Goal: Task Accomplishment & Management: Manage account settings

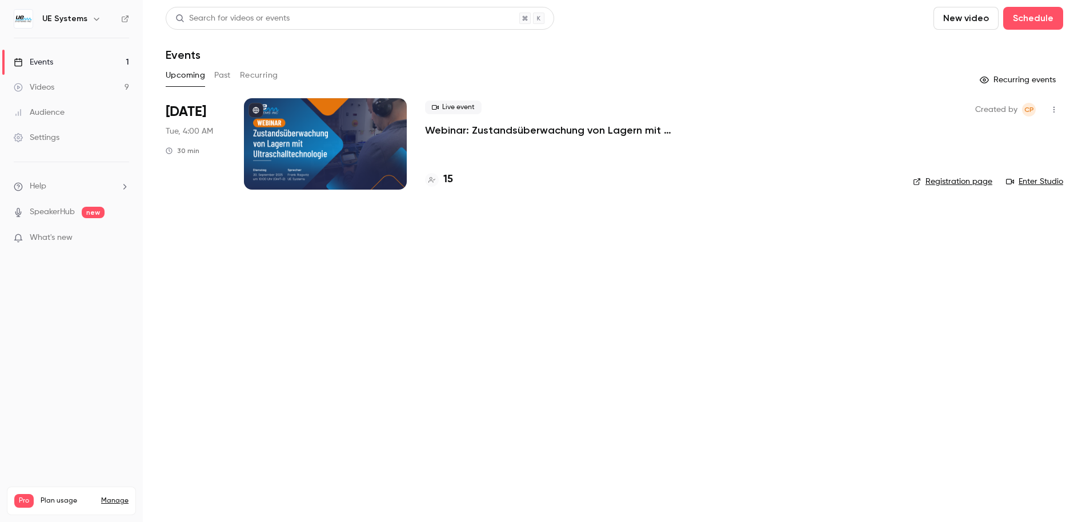
click at [65, 82] on link "Videos 9" at bounding box center [71, 87] width 143 height 25
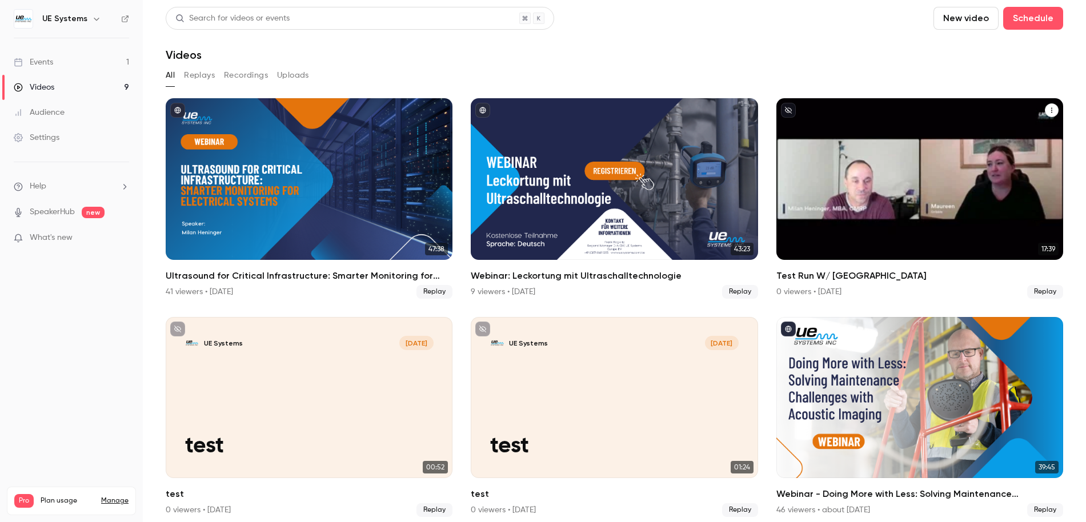
click at [1047, 112] on button "Test Run W/ Milan" at bounding box center [1052, 110] width 14 height 14
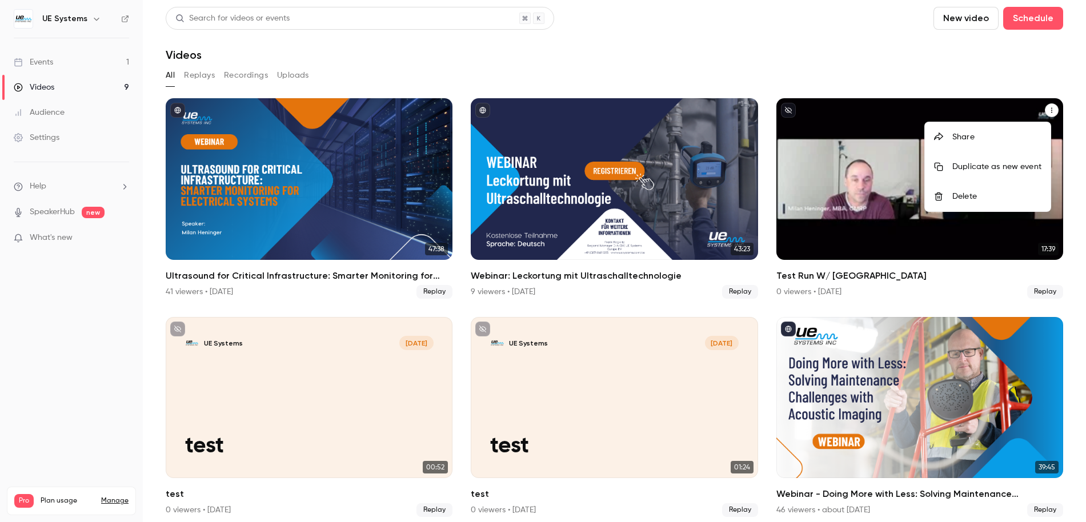
click at [916, 75] on div at bounding box center [543, 261] width 1086 height 522
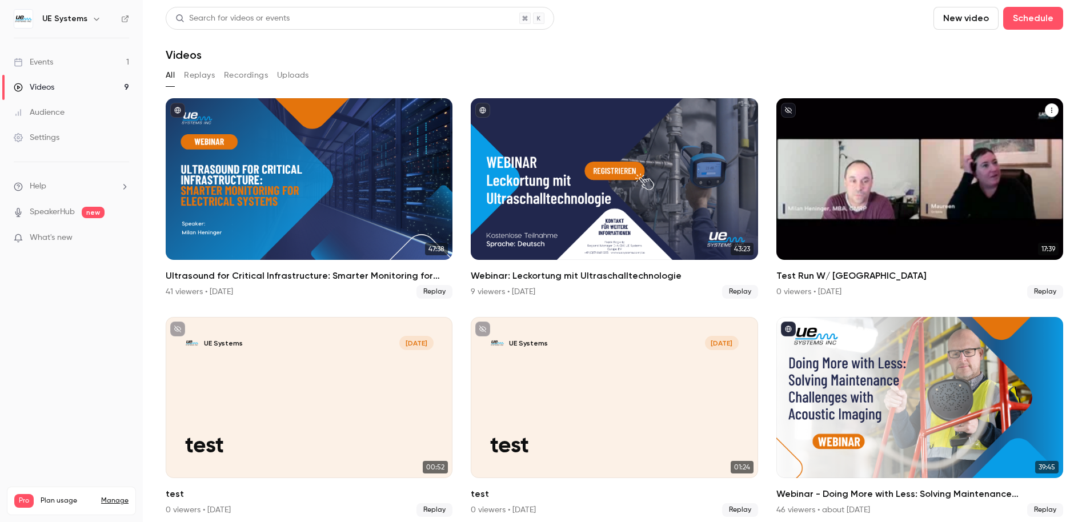
click at [911, 118] on div "UE Systems [DATE]" at bounding box center [919, 125] width 249 height 14
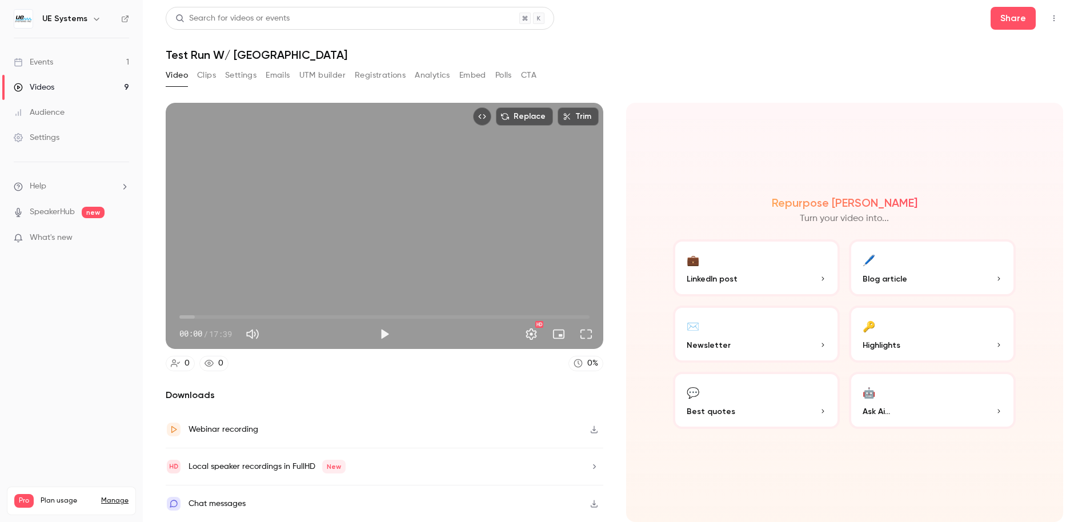
click at [209, 75] on button "Clips" at bounding box center [206, 75] width 19 height 18
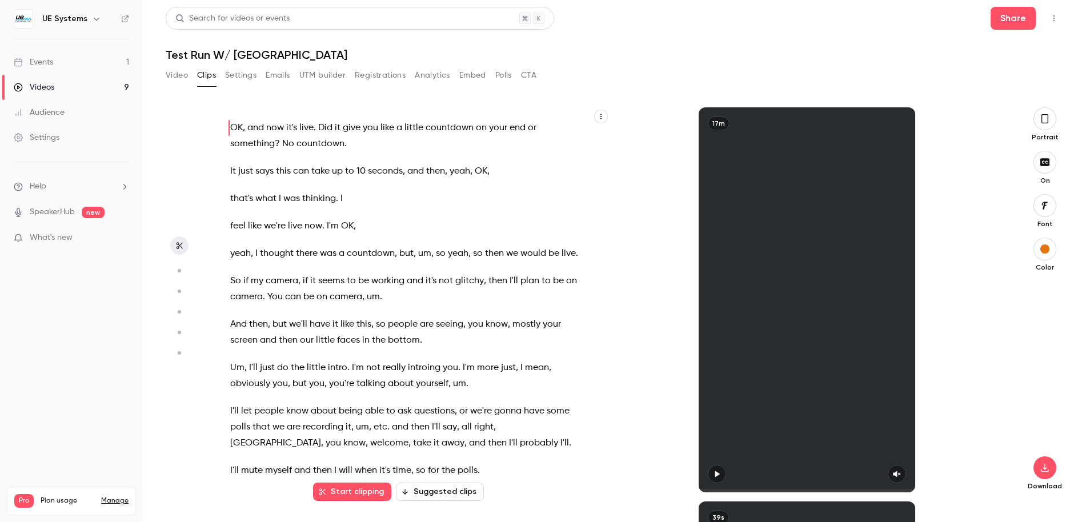
click at [238, 73] on button "Settings" at bounding box center [240, 75] width 31 height 18
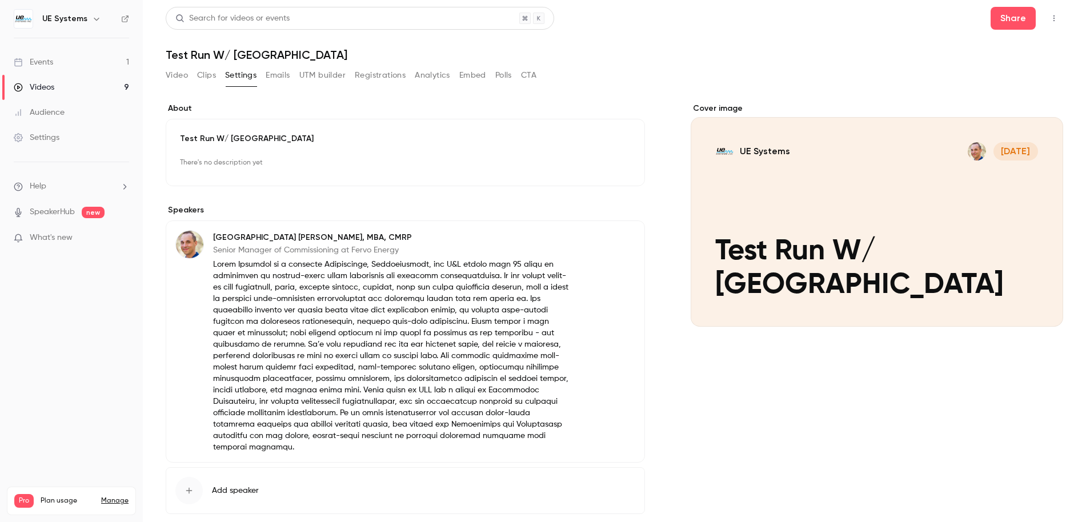
click at [277, 72] on button "Emails" at bounding box center [278, 75] width 24 height 18
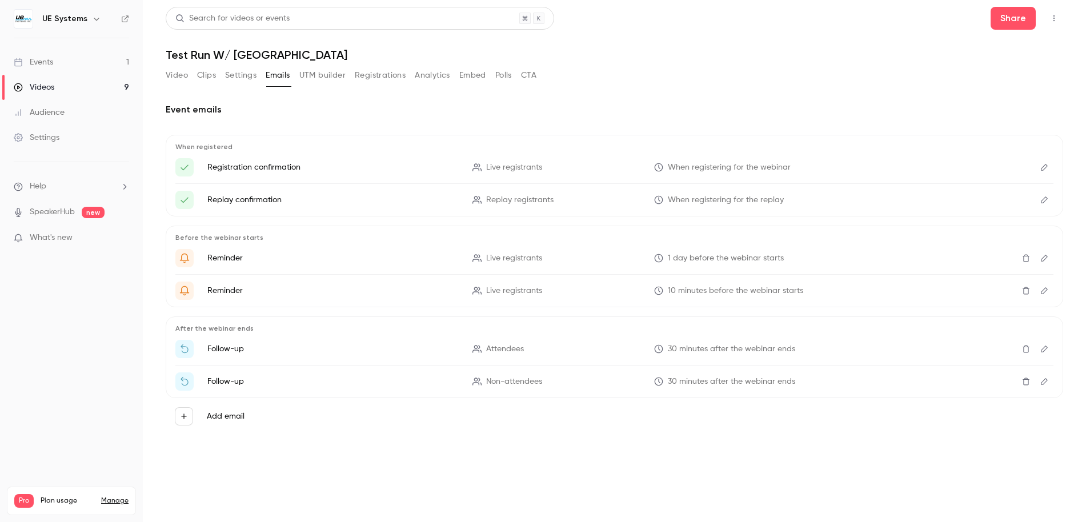
click at [311, 72] on button "UTM builder" at bounding box center [322, 75] width 46 height 18
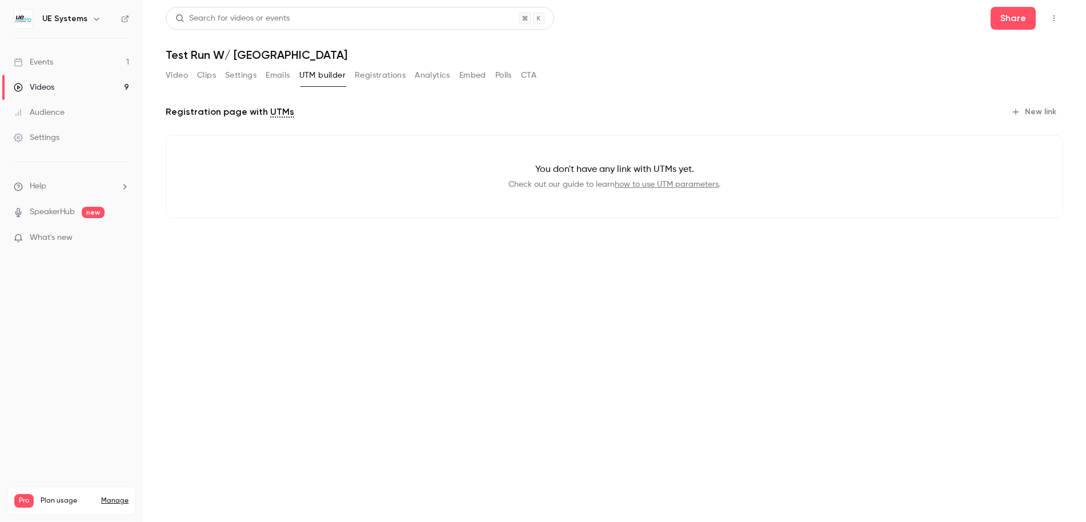
click at [383, 75] on button "Registrations" at bounding box center [380, 75] width 51 height 18
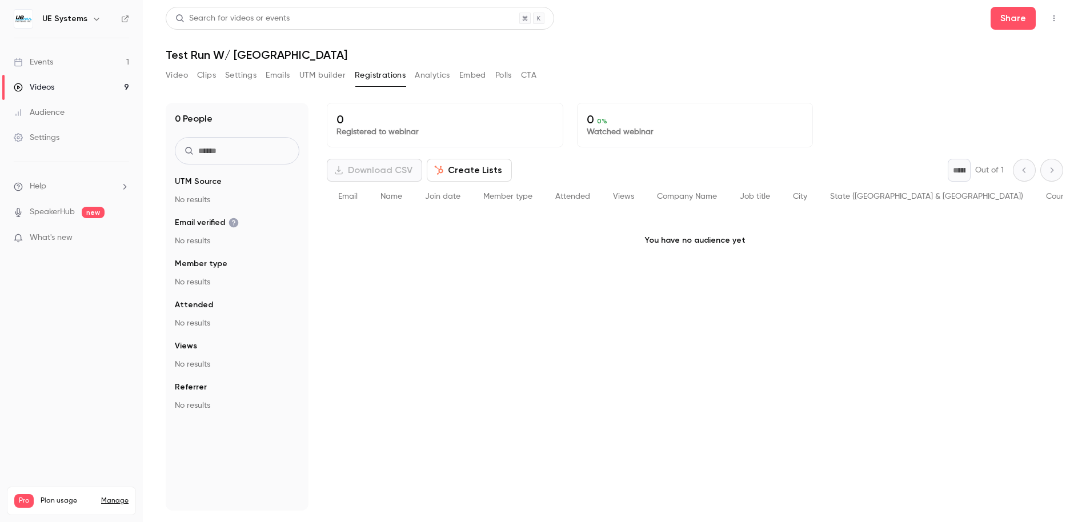
click at [422, 70] on button "Analytics" at bounding box center [432, 75] width 35 height 18
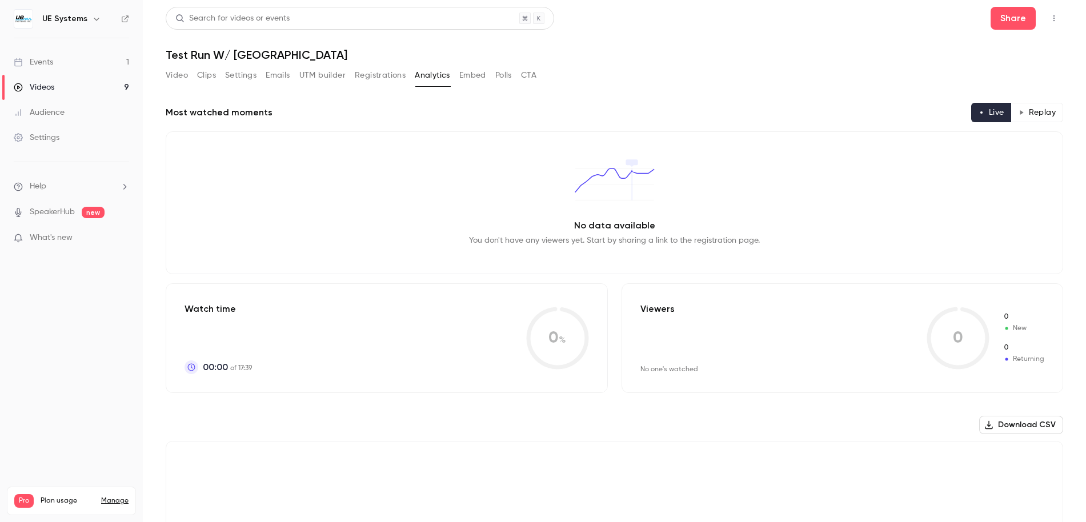
click at [490, 73] on div "Video Clips Settings Emails UTM builder Registrations Analytics Embed Polls CTA" at bounding box center [351, 75] width 371 height 18
click at [481, 74] on button "Embed" at bounding box center [472, 75] width 27 height 18
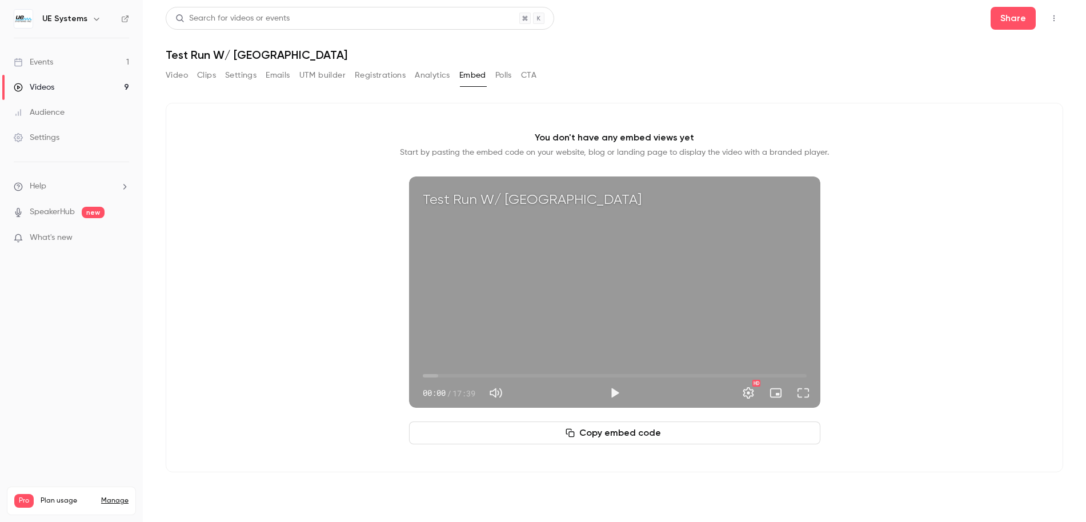
click at [505, 74] on button "Polls" at bounding box center [503, 75] width 17 height 18
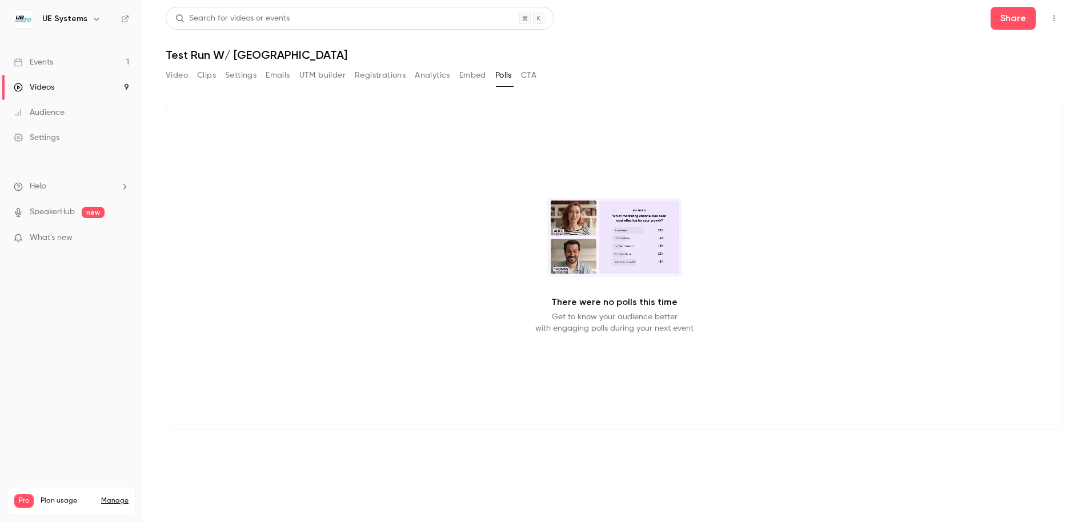
click at [522, 74] on button "CTA" at bounding box center [528, 75] width 15 height 18
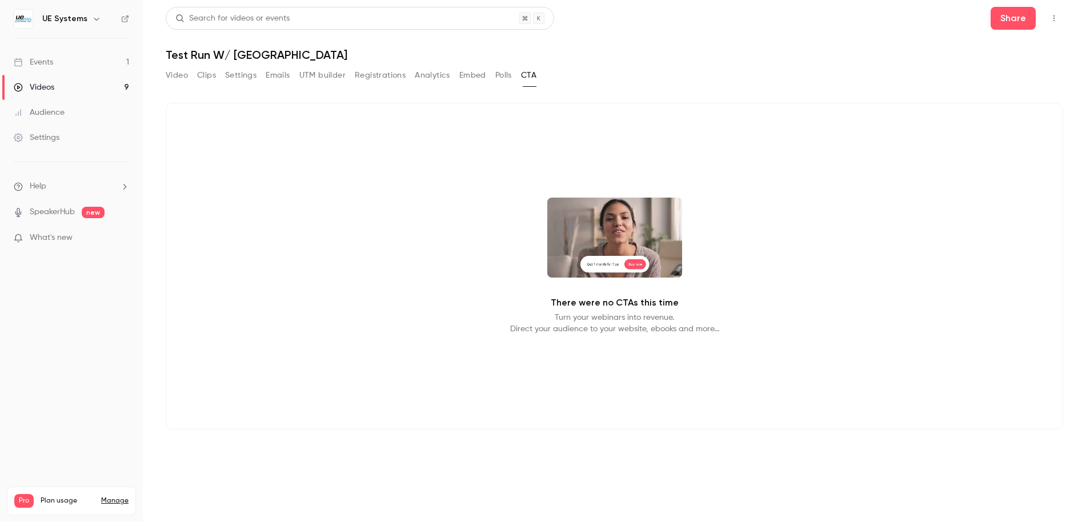
click at [181, 79] on button "Video" at bounding box center [177, 75] width 22 height 18
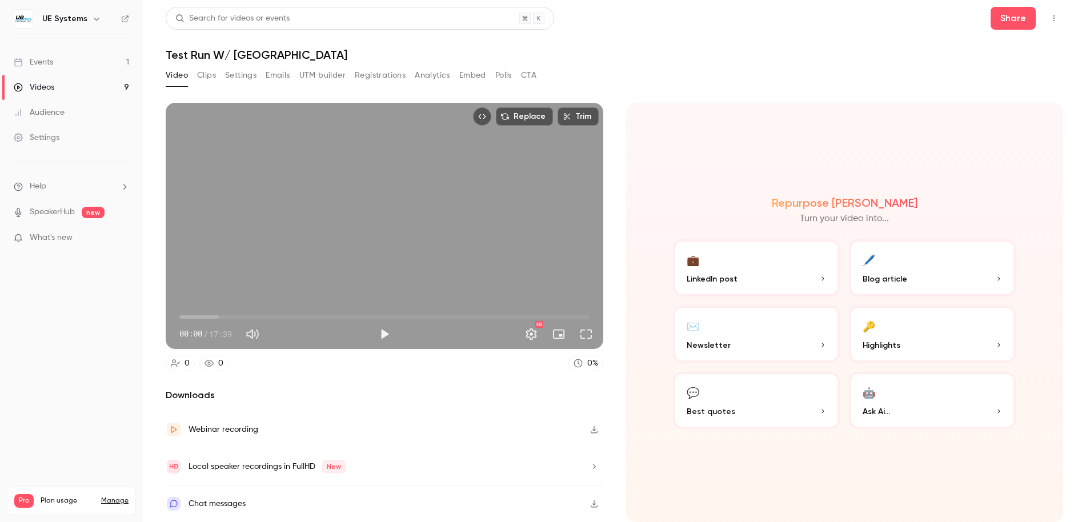
click at [1053, 23] on button "Top Bar Actions" at bounding box center [1054, 18] width 18 height 18
click at [57, 61] on div at bounding box center [543, 261] width 1086 height 522
click at [37, 63] on div "Events" at bounding box center [33, 62] width 39 height 11
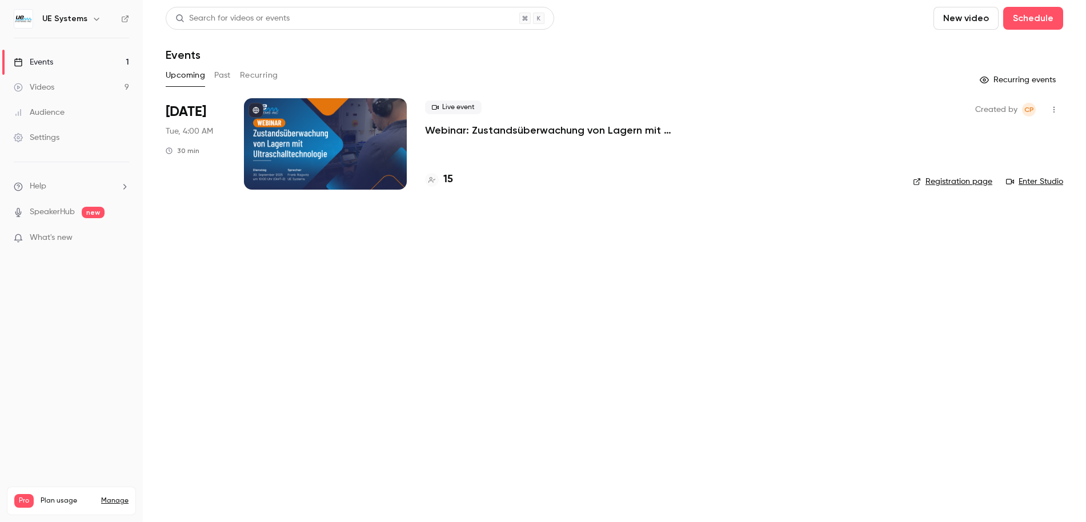
click at [494, 128] on p "Webinar: Zustandsüberwachung von Lagern mit Ultraschalltechnologie" at bounding box center [596, 130] width 343 height 14
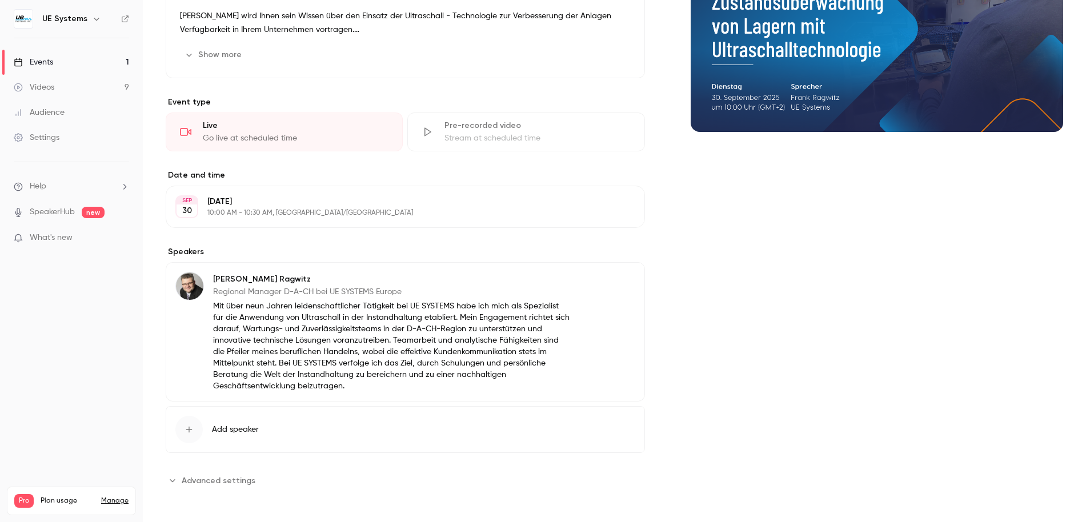
scroll to position [197, 0]
click at [231, 481] on span "Advanced settings" at bounding box center [219, 479] width 74 height 12
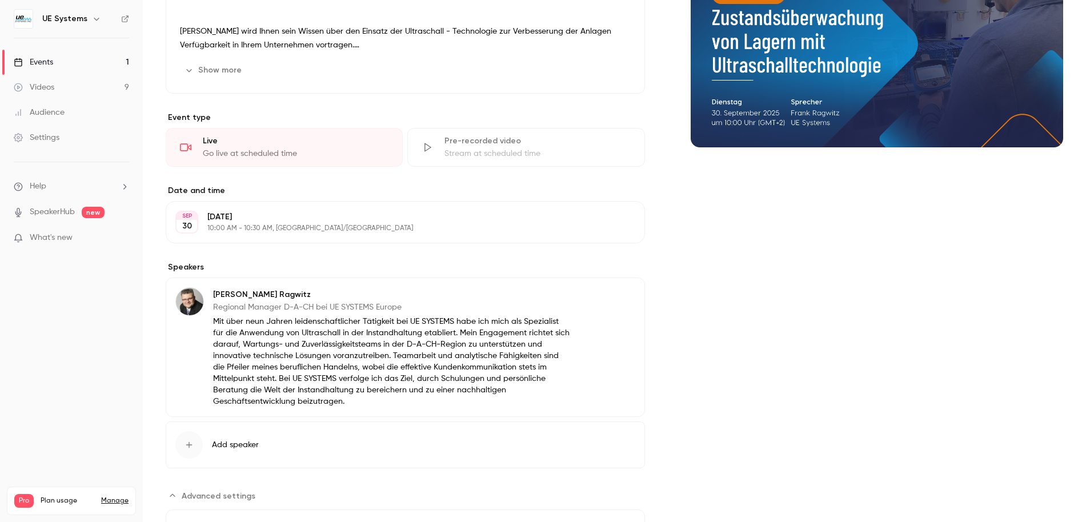
scroll to position [0, 0]
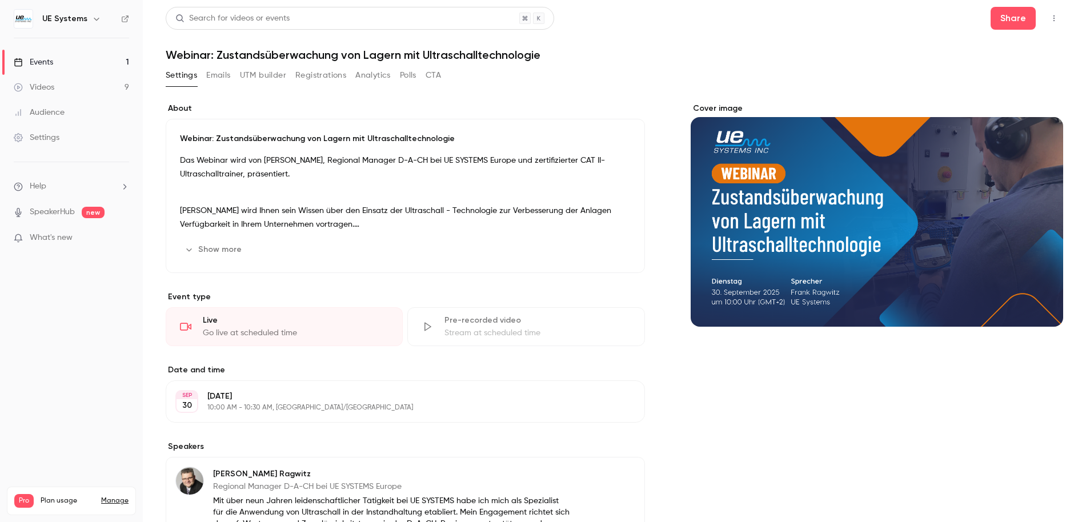
click at [227, 74] on button "Emails" at bounding box center [218, 75] width 24 height 18
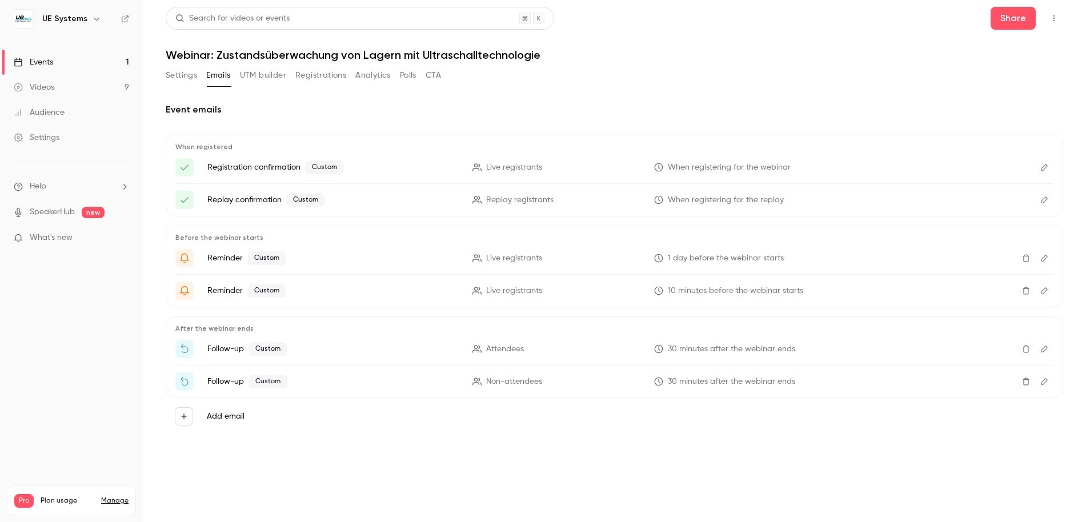
click at [271, 77] on button "UTM builder" at bounding box center [263, 75] width 46 height 18
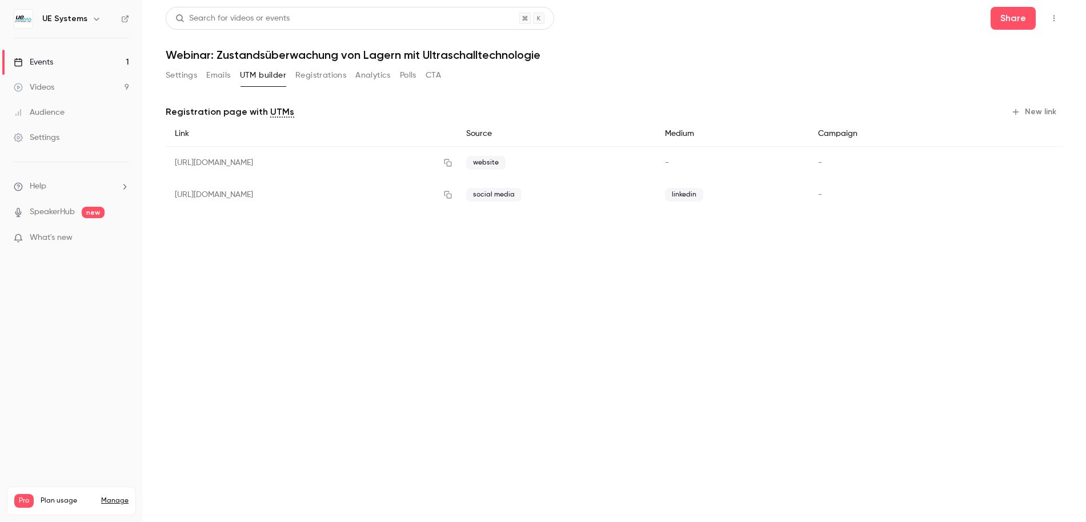
click at [317, 70] on button "Registrations" at bounding box center [320, 75] width 51 height 18
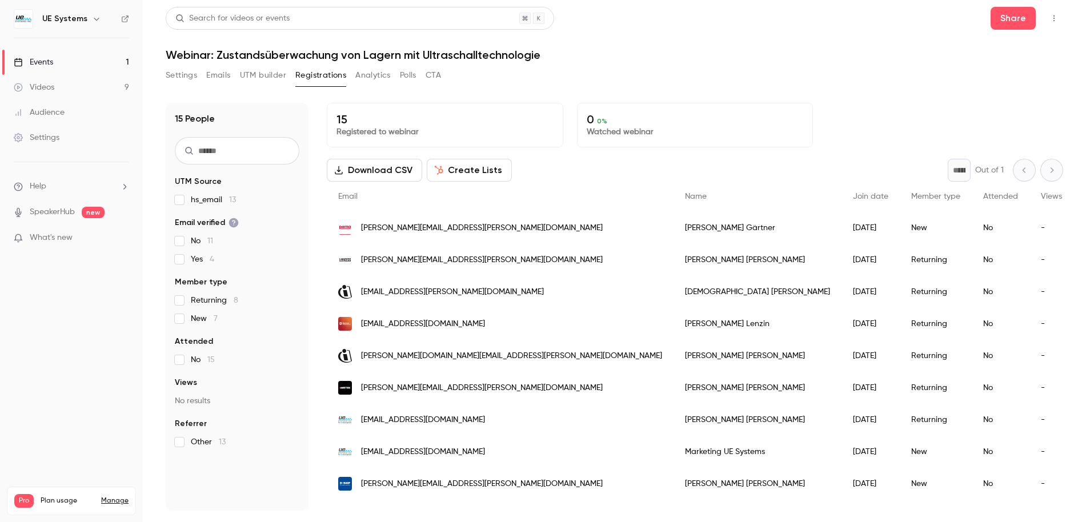
click at [386, 71] on button "Analytics" at bounding box center [372, 75] width 35 height 18
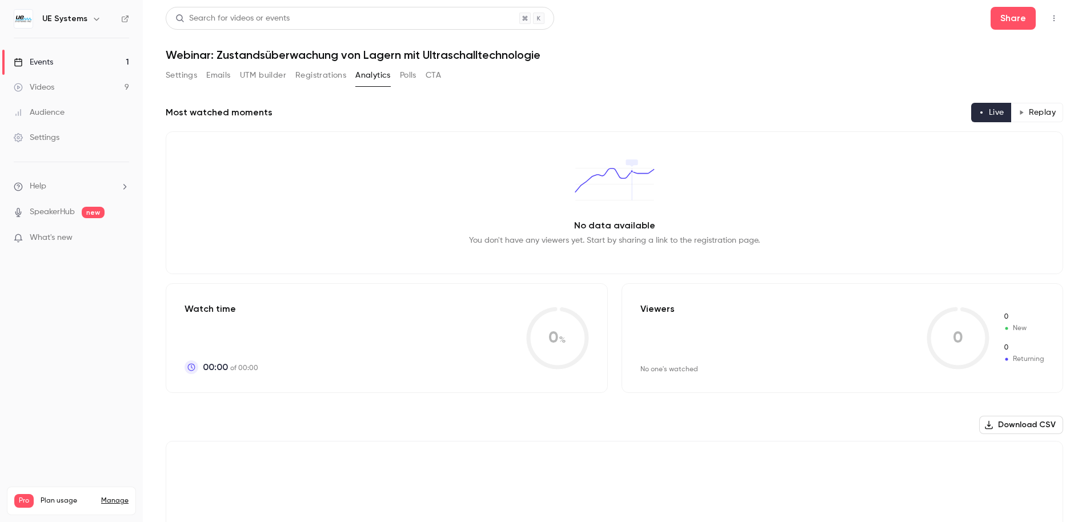
click at [410, 73] on button "Polls" at bounding box center [408, 75] width 17 height 18
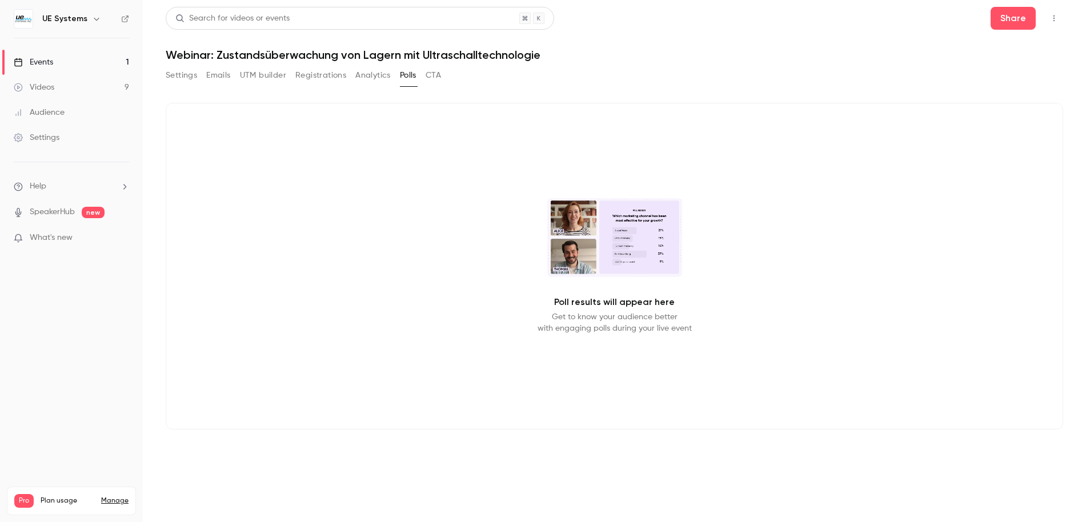
click at [445, 75] on div "Settings Emails UTM builder Registrations Analytics Polls CTA" at bounding box center [615, 77] width 898 height 23
click at [439, 74] on button "CTA" at bounding box center [433, 75] width 15 height 18
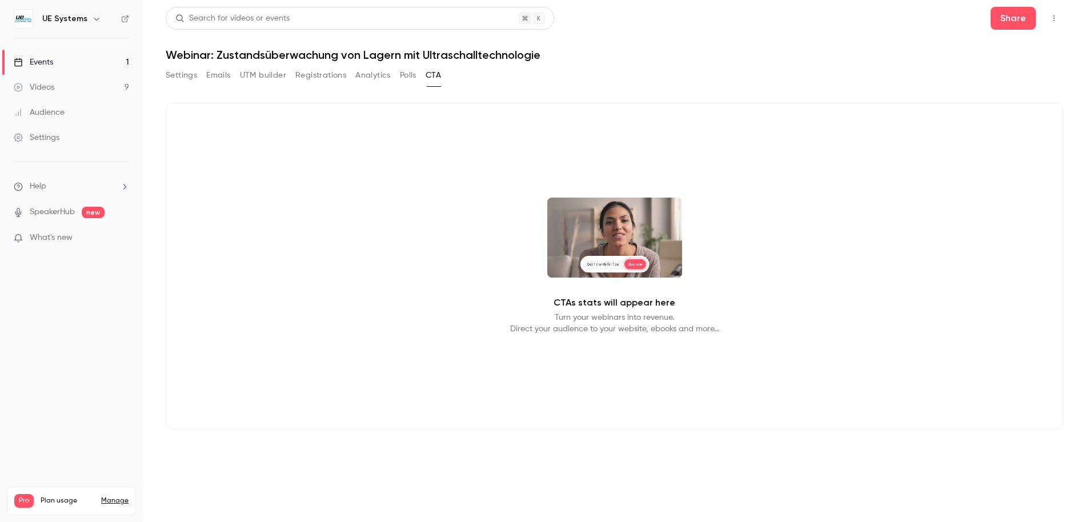
click at [186, 77] on button "Settings" at bounding box center [181, 75] width 31 height 18
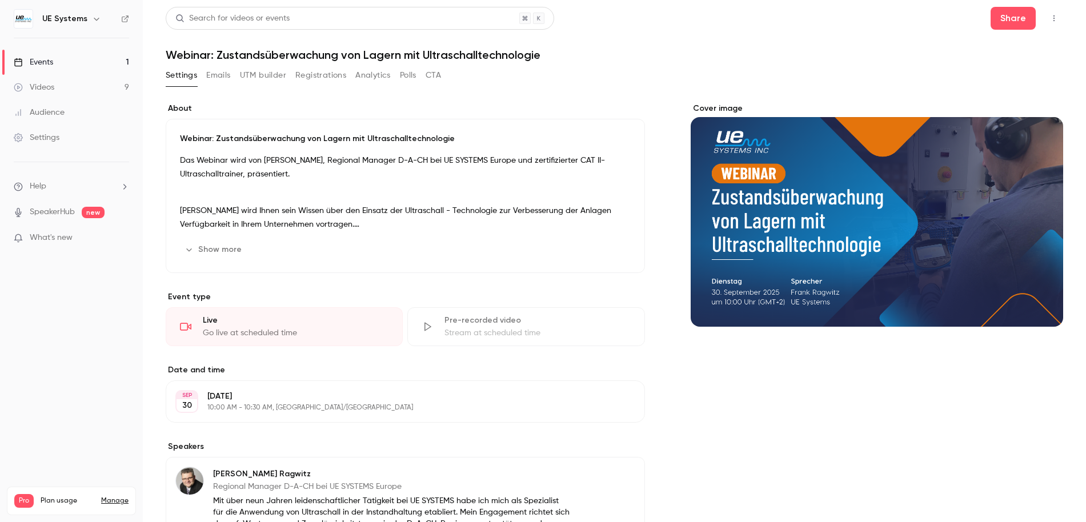
click at [43, 81] on link "Videos 9" at bounding box center [71, 87] width 143 height 25
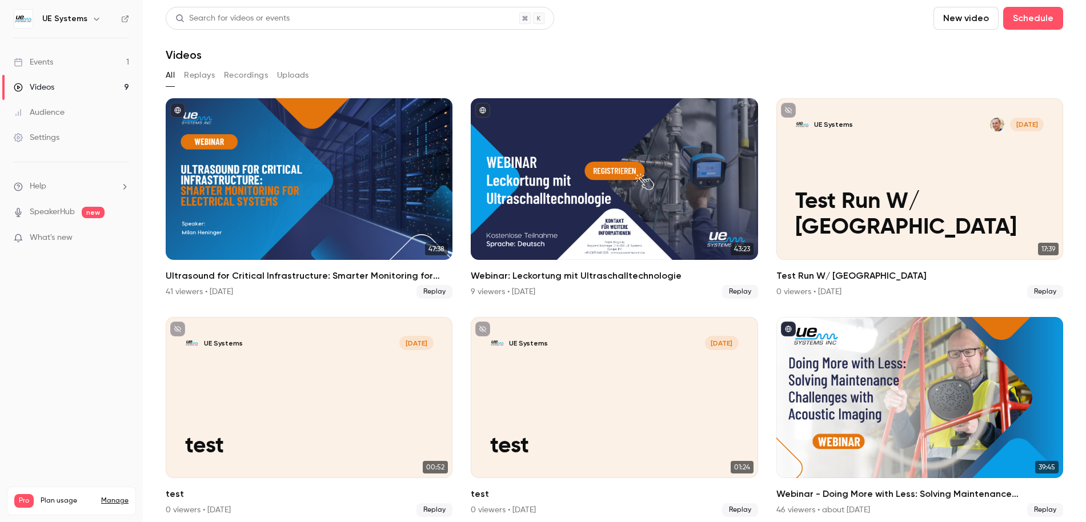
click at [44, 69] on link "Events 1" at bounding box center [71, 62] width 143 height 25
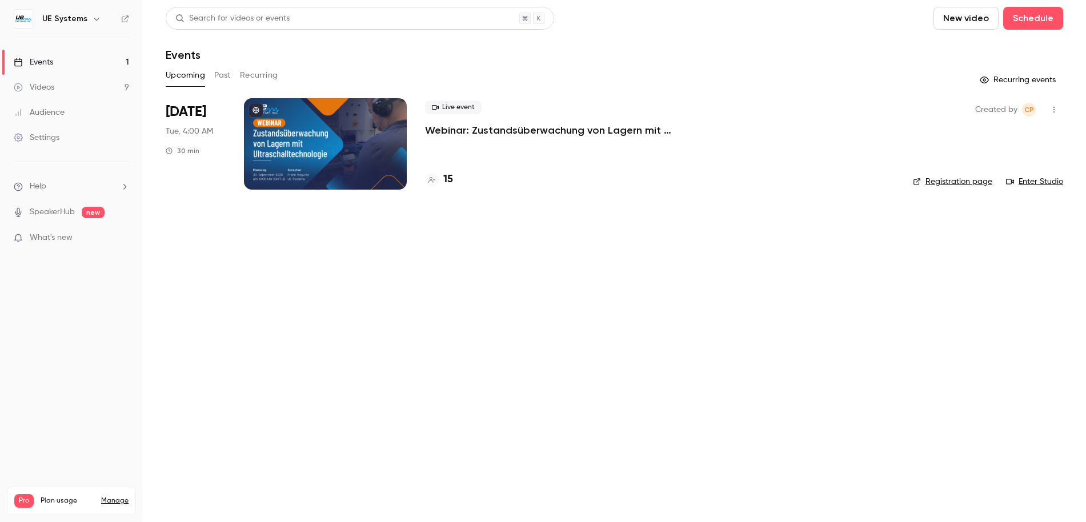
click at [226, 78] on button "Past" at bounding box center [222, 75] width 17 height 18
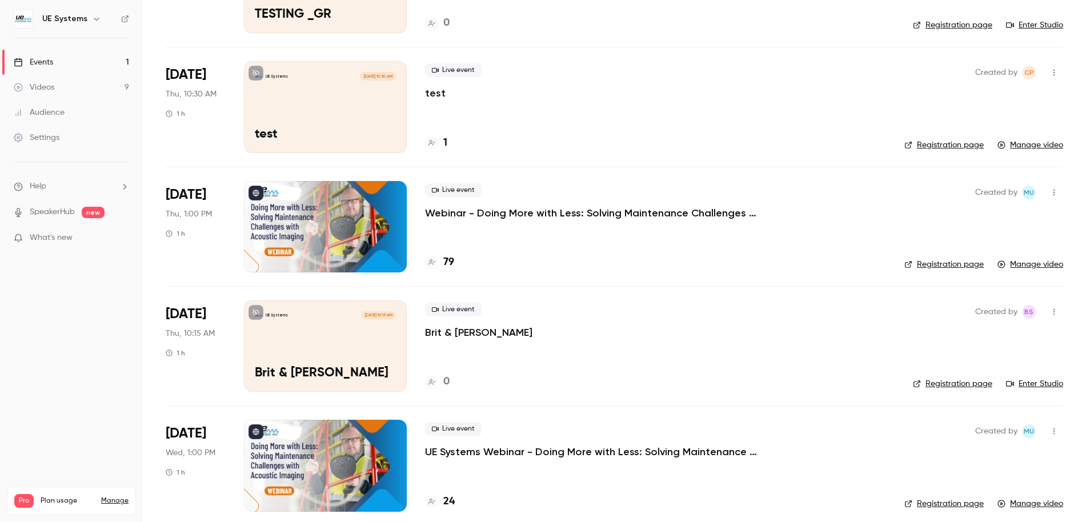
scroll to position [645, 0]
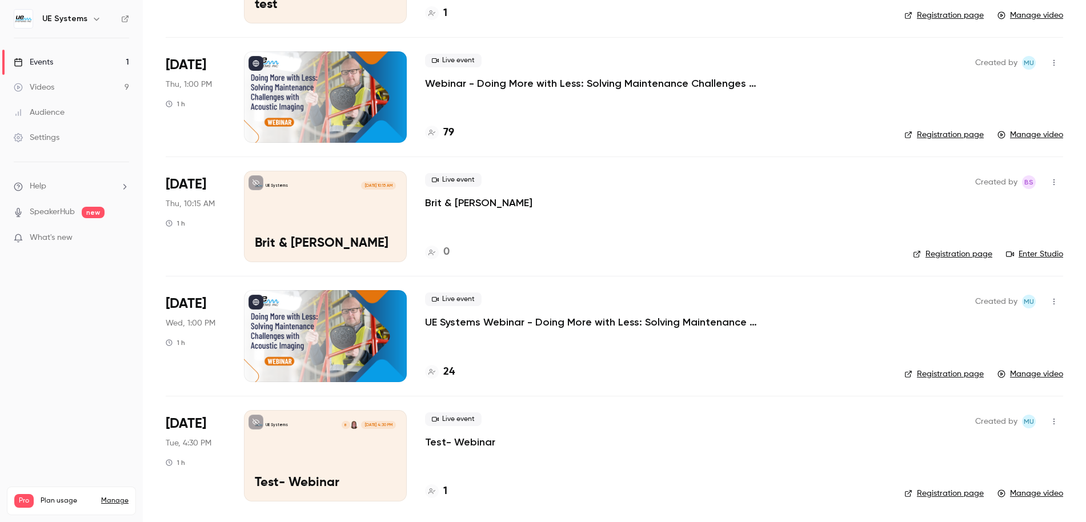
click at [1050, 422] on icon "button" at bounding box center [1054, 422] width 9 height 8
click at [121, 343] on div at bounding box center [543, 261] width 1086 height 522
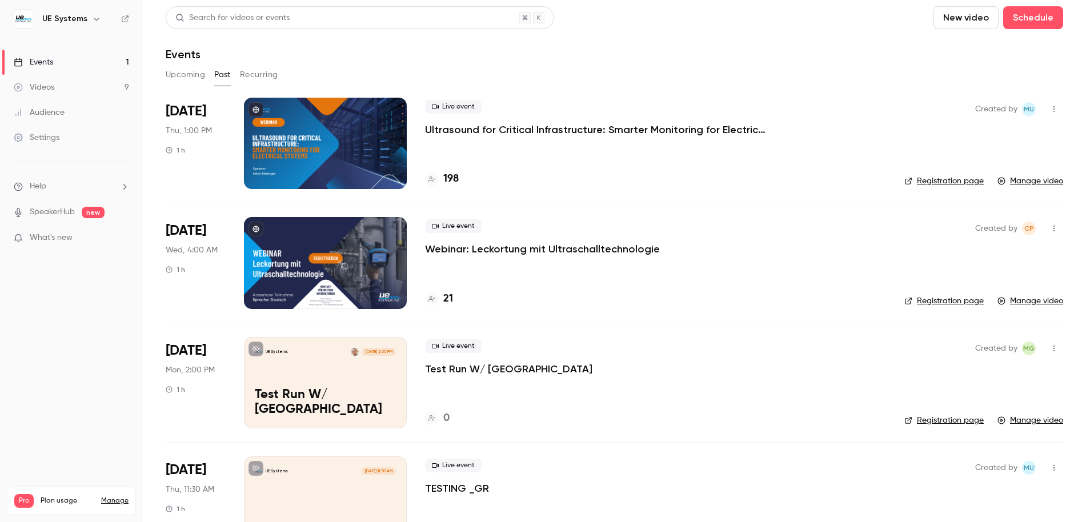
scroll to position [0, 0]
click at [41, 66] on div "Events" at bounding box center [33, 62] width 39 height 11
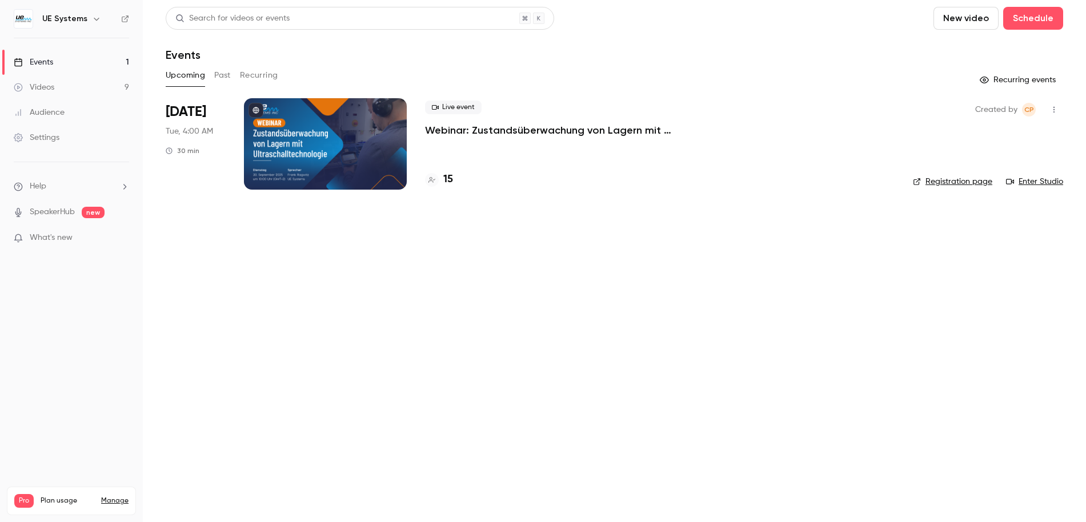
click at [46, 138] on div "Settings" at bounding box center [37, 137] width 46 height 11
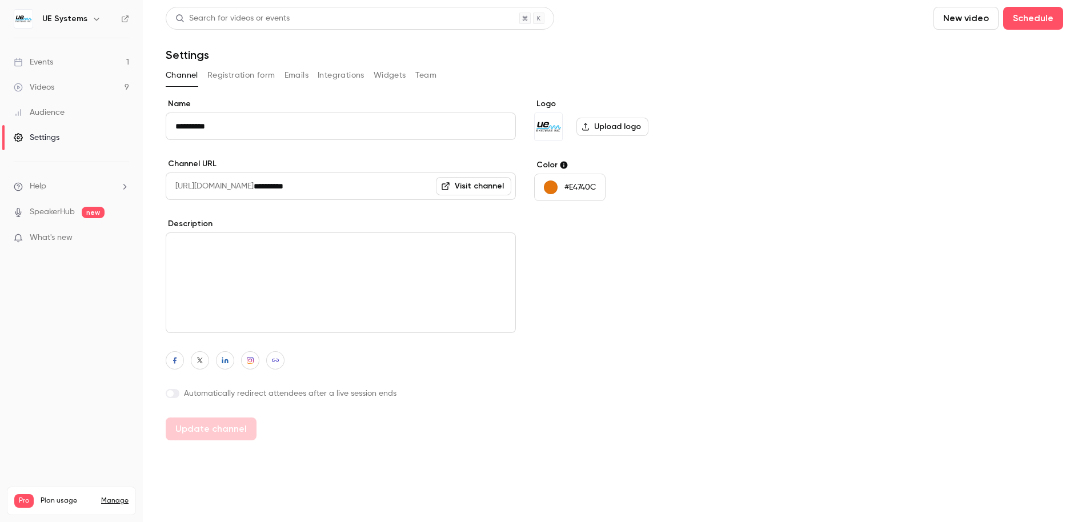
click at [302, 78] on button "Emails" at bounding box center [297, 75] width 24 height 18
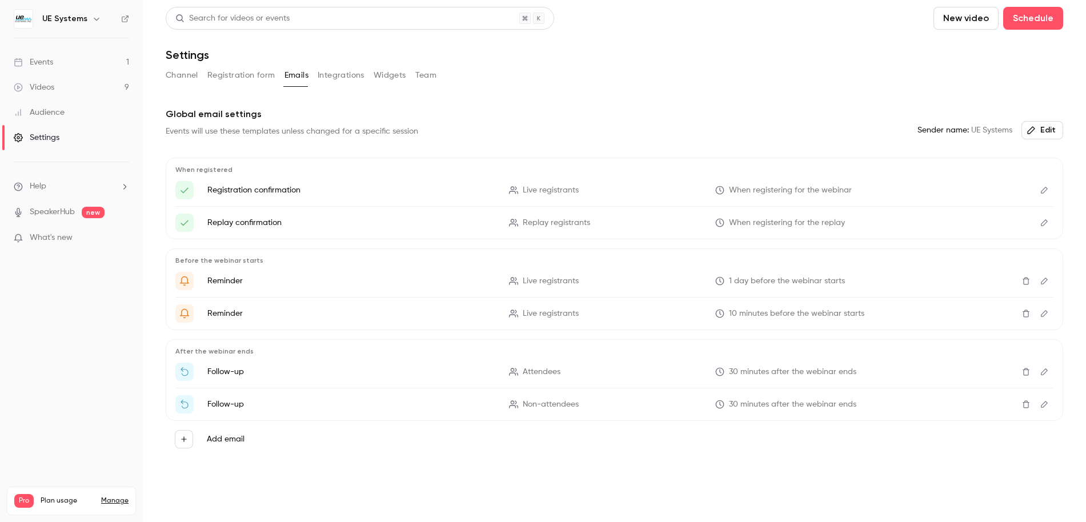
click at [254, 75] on button "Registration form" at bounding box center [241, 75] width 68 height 18
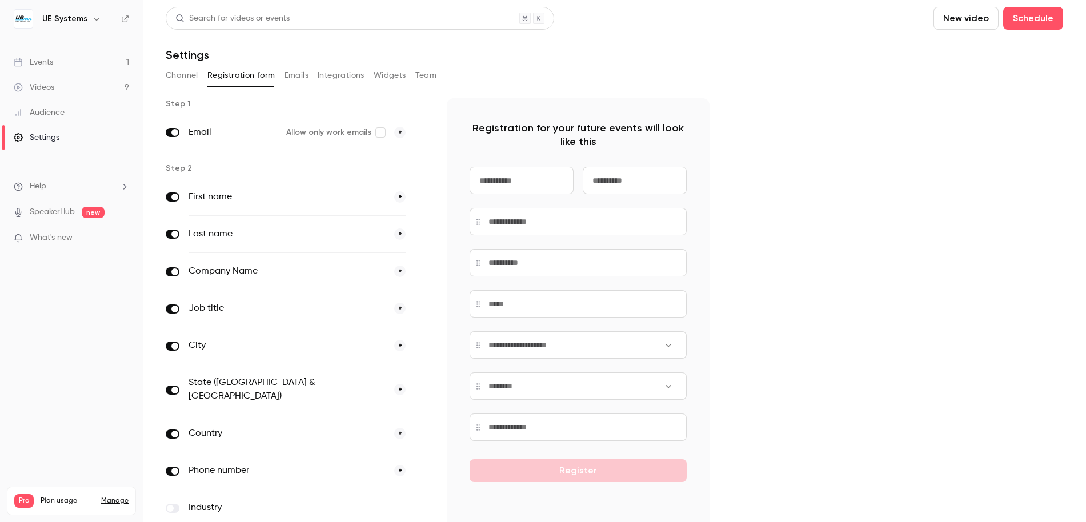
click at [308, 75] on div "Channel Registration form Emails Integrations Widgets Team" at bounding box center [615, 75] width 898 height 18
click at [296, 75] on button "Emails" at bounding box center [297, 75] width 24 height 18
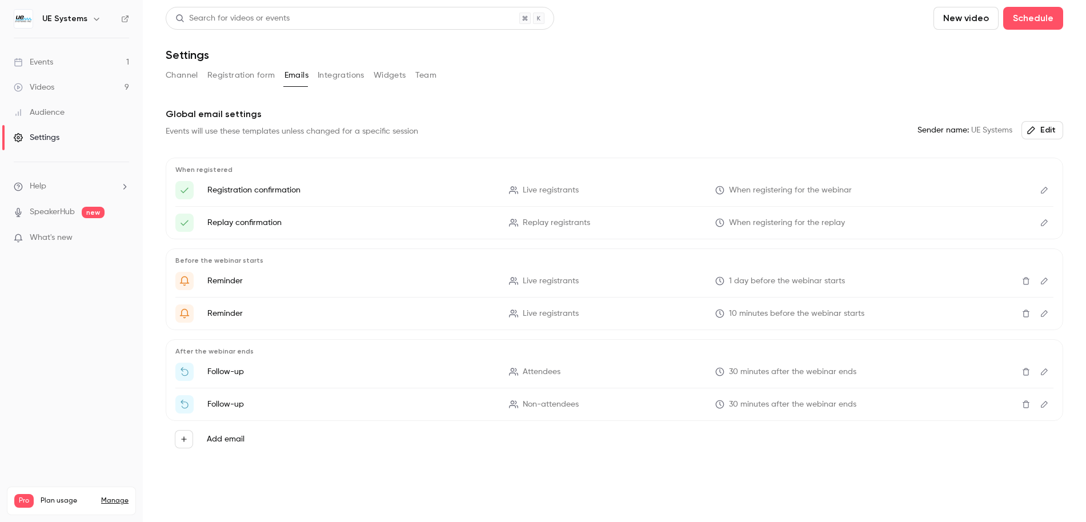
click at [335, 75] on button "Integrations" at bounding box center [341, 75] width 47 height 18
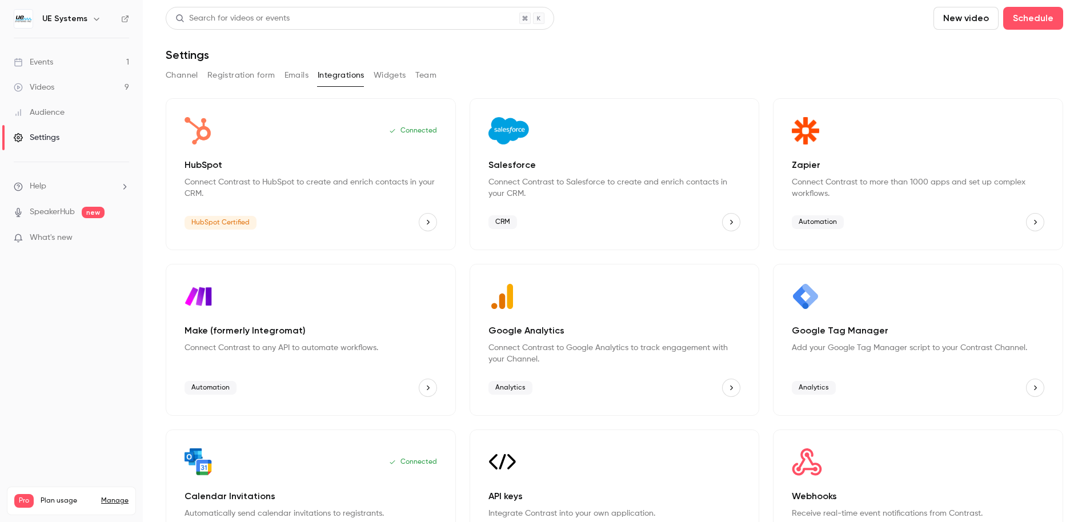
click at [397, 76] on button "Widgets" at bounding box center [390, 75] width 33 height 18
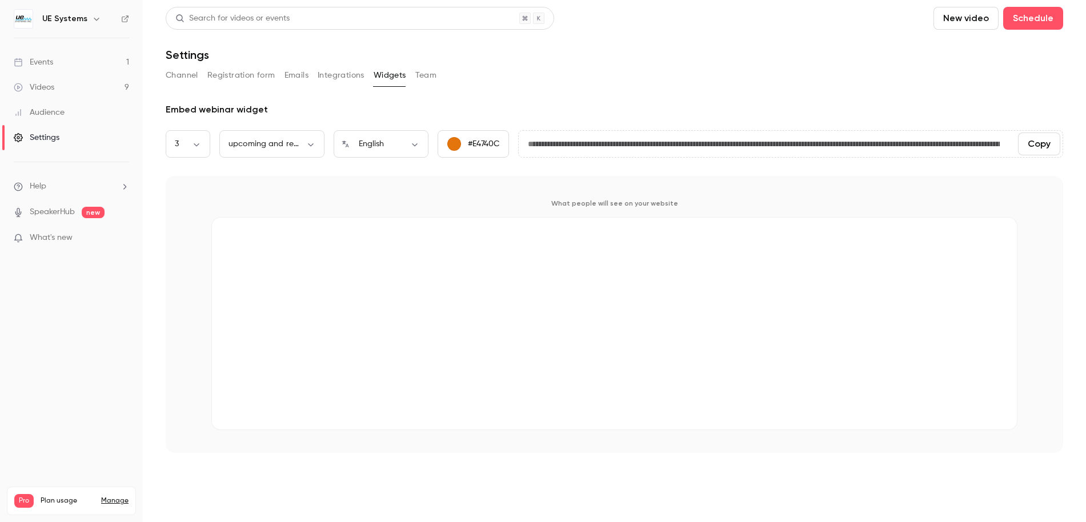
click at [417, 76] on button "Team" at bounding box center [426, 75] width 22 height 18
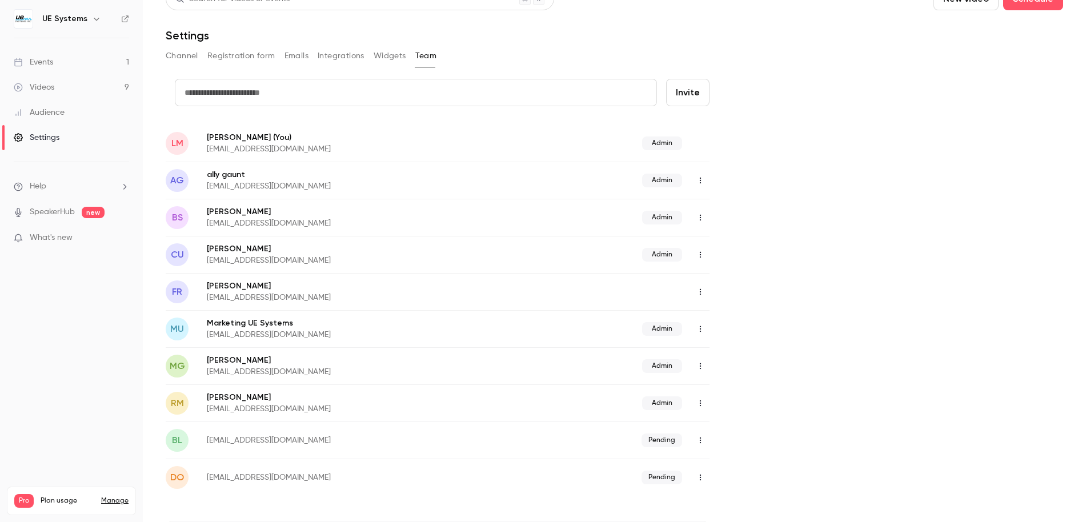
scroll to position [96, 0]
